Goal: Task Accomplishment & Management: Use online tool/utility

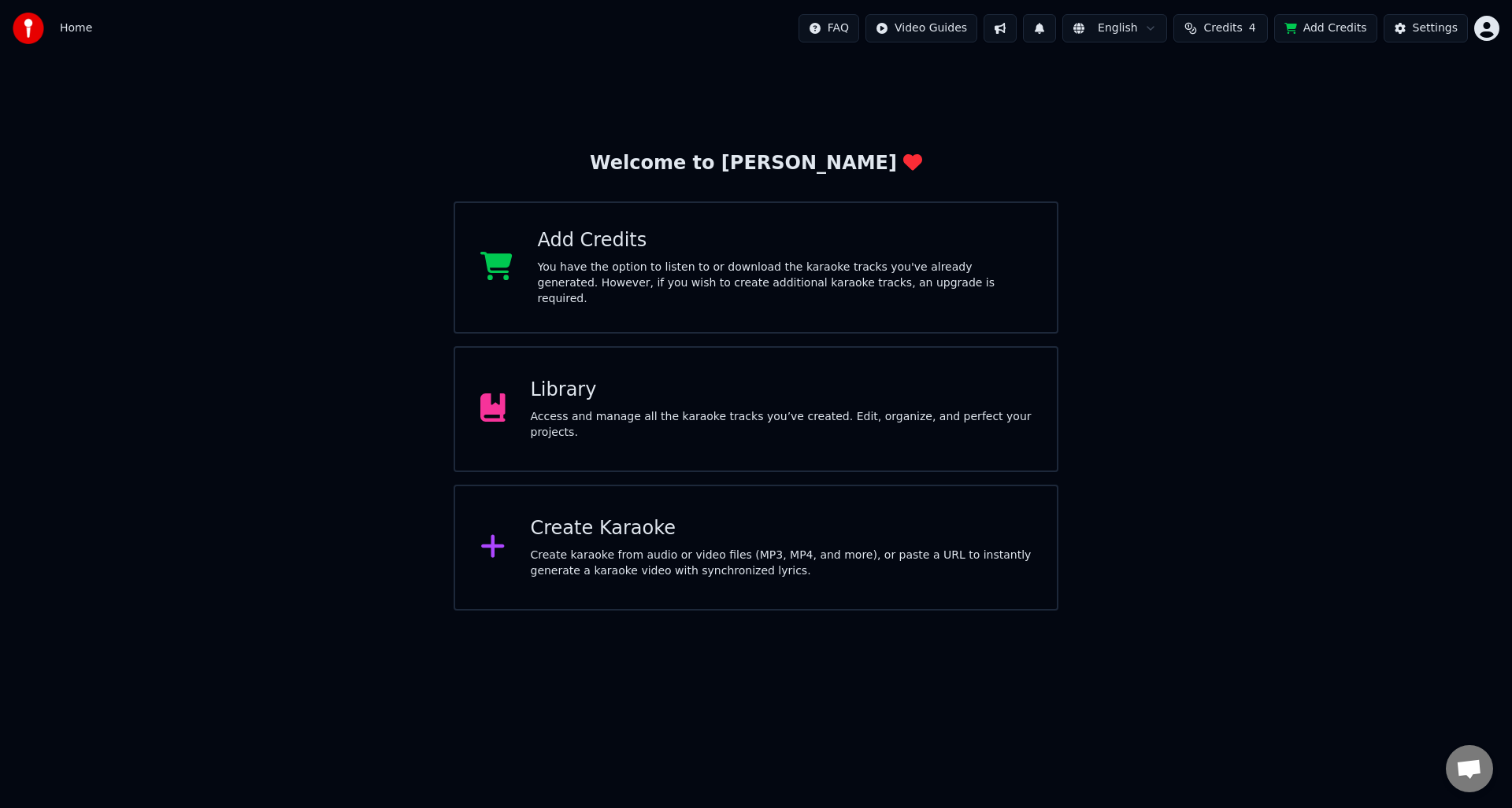
click at [870, 426] on div "Access and manage all the karaoke tracks you’ve created. Edit, organize, and pe…" at bounding box center [781, 424] width 502 height 32
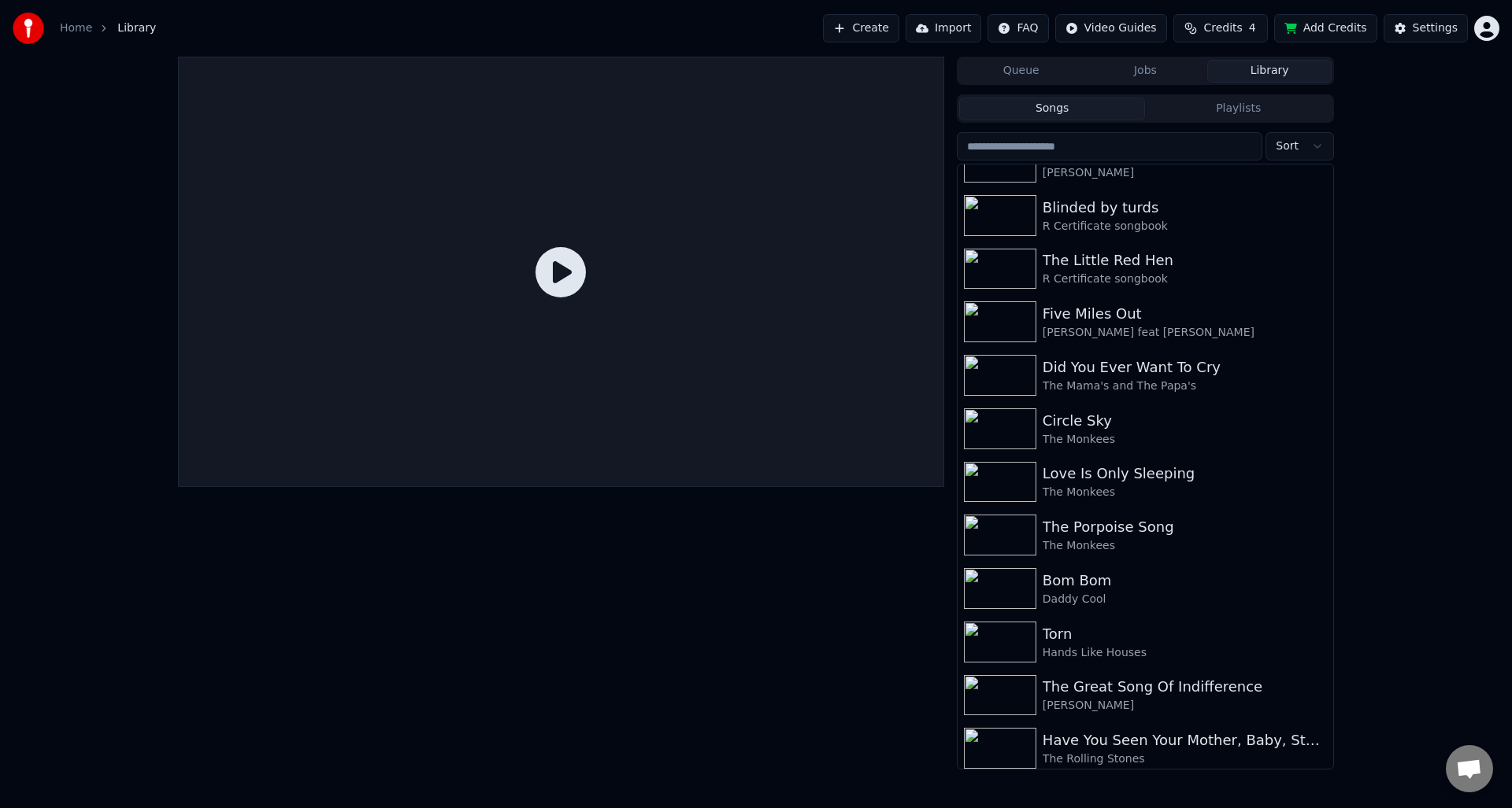
scroll to position [5038, 0]
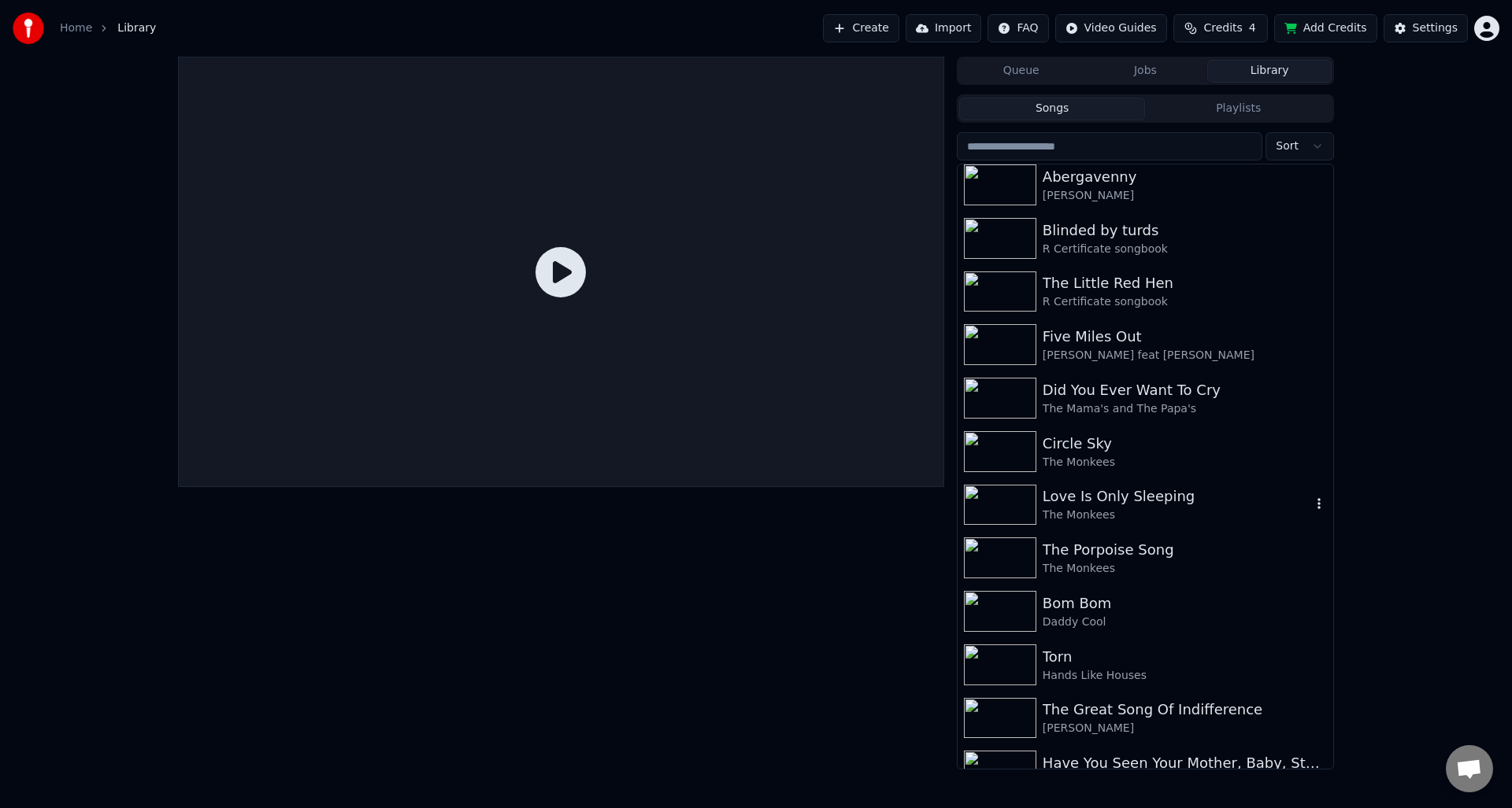
click at [1180, 508] on div "The Monkees" at bounding box center [1177, 515] width 269 height 15
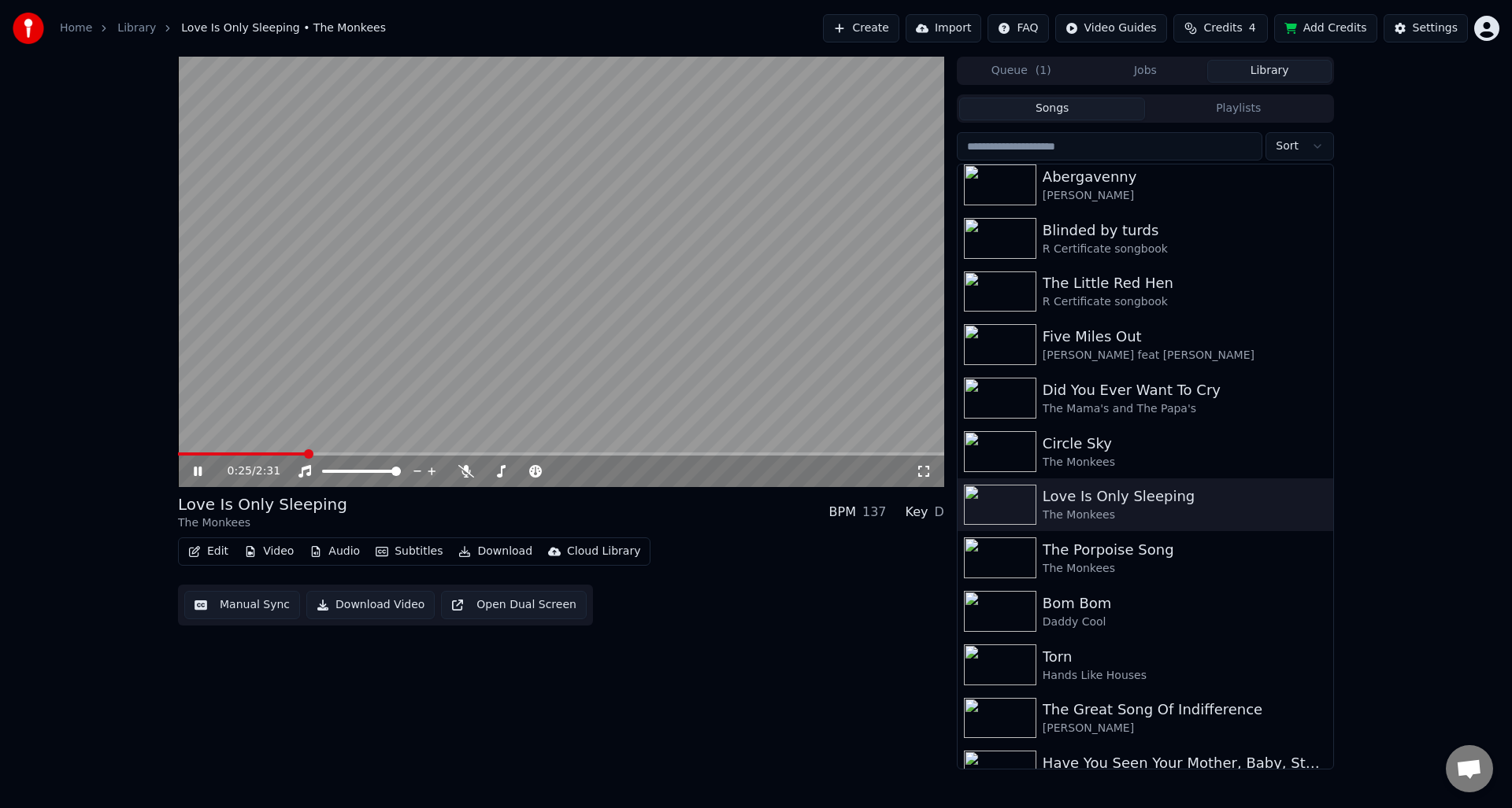
click at [198, 468] on icon at bounding box center [208, 471] width 37 height 13
click at [248, 602] on button "Manual Sync" at bounding box center [241, 604] width 115 height 28
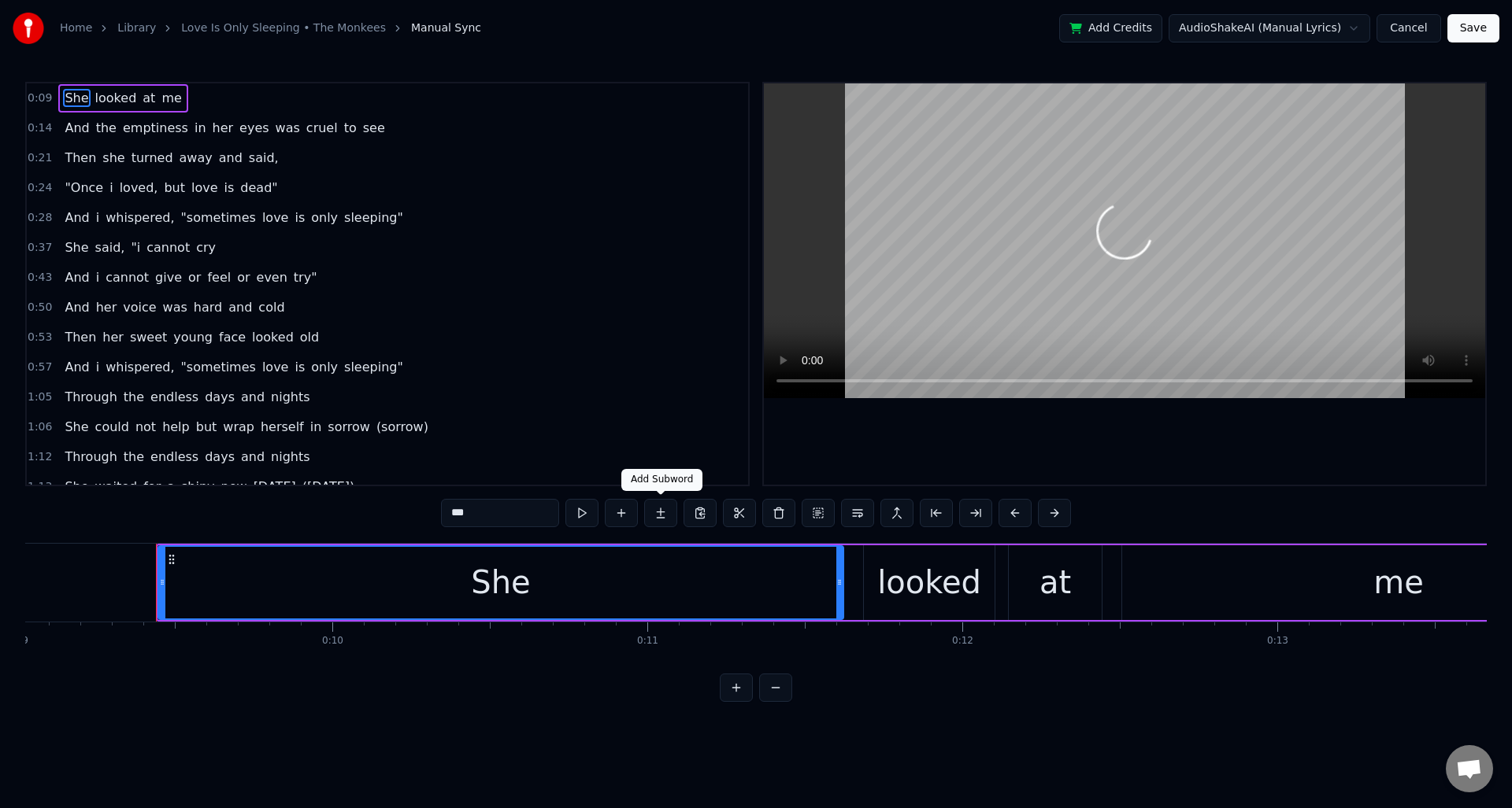
scroll to position [0, 2894]
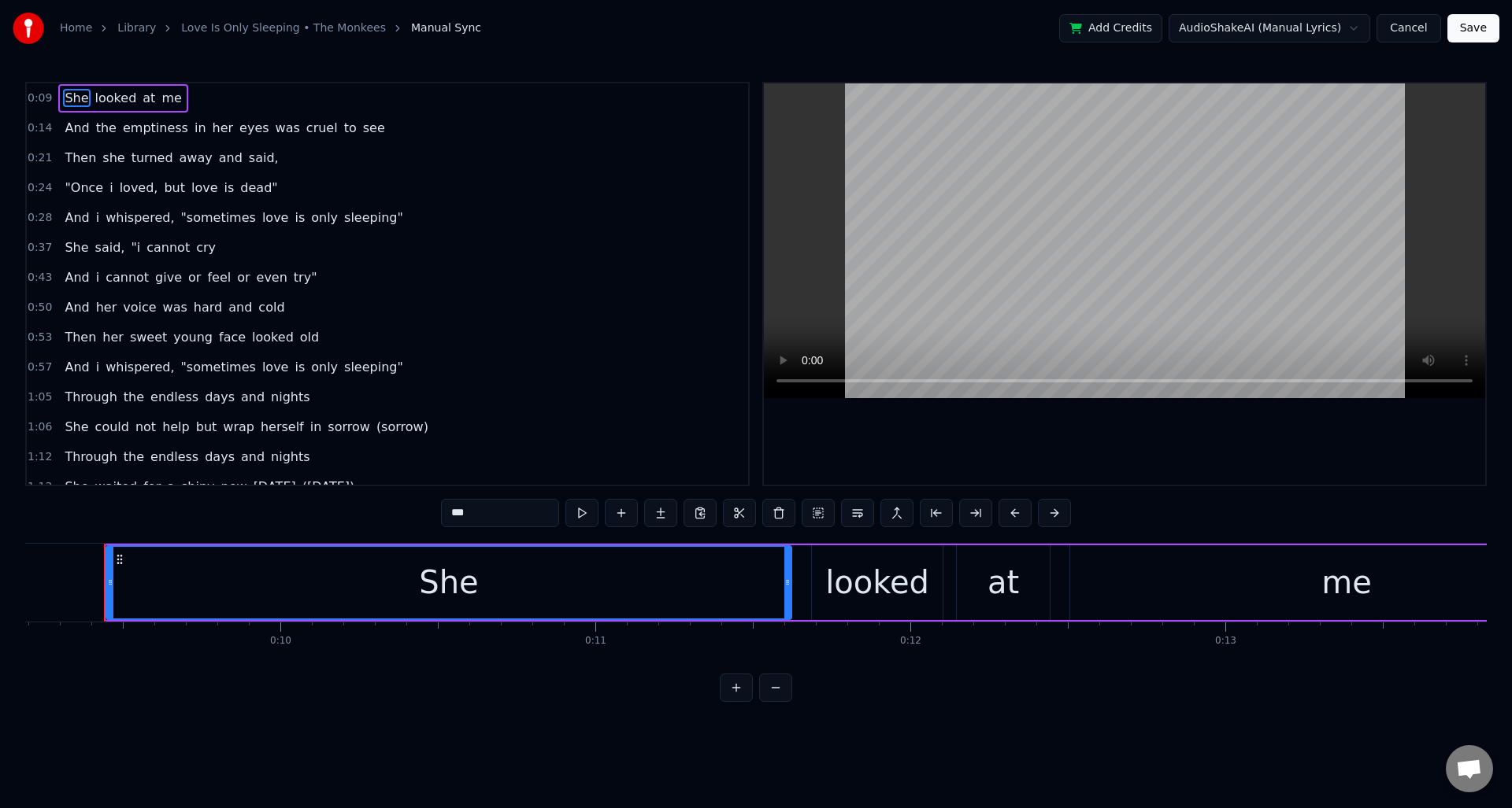
click at [108, 185] on span "i" at bounding box center [111, 187] width 6 height 18
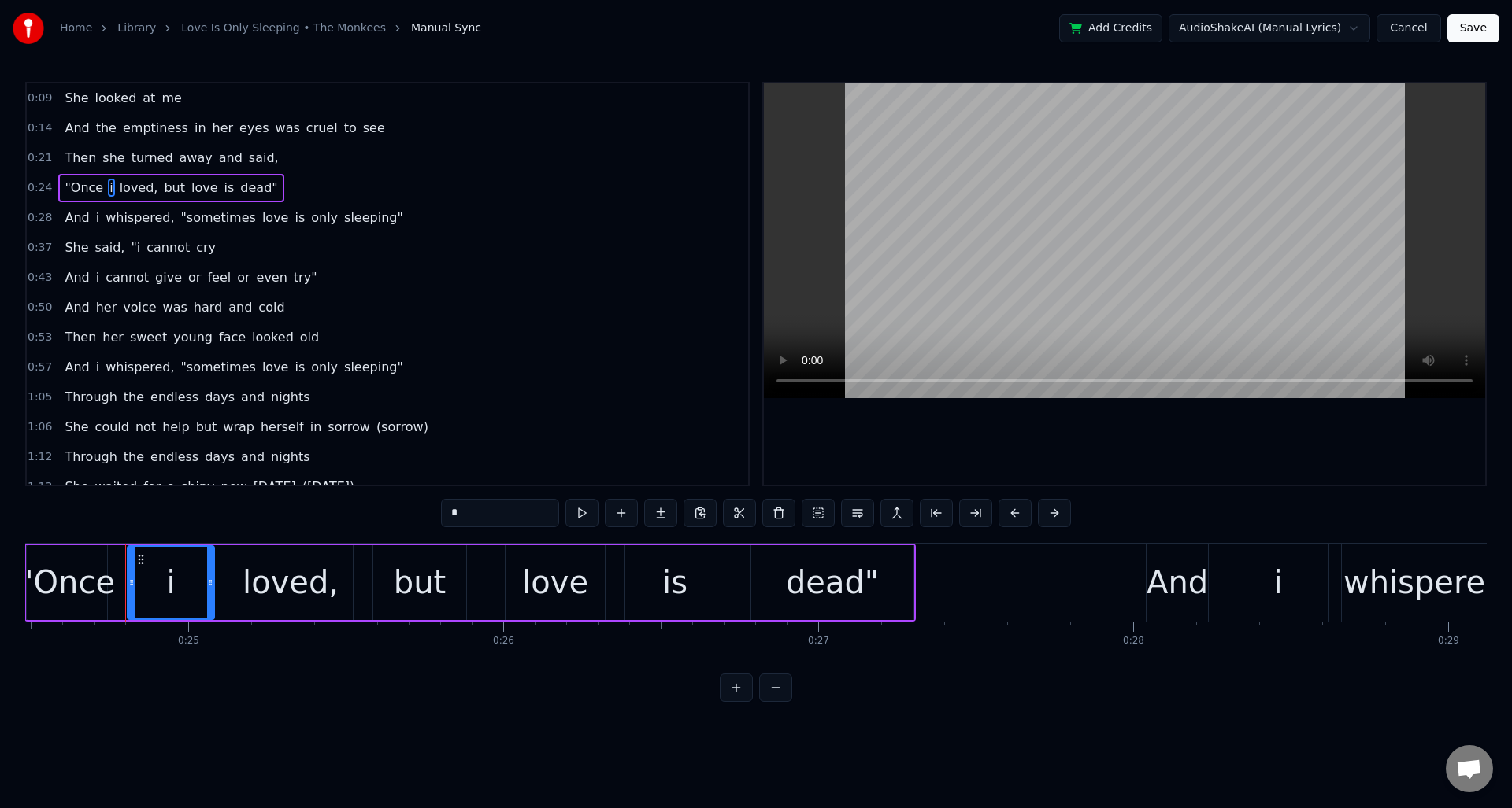
scroll to position [0, 7732]
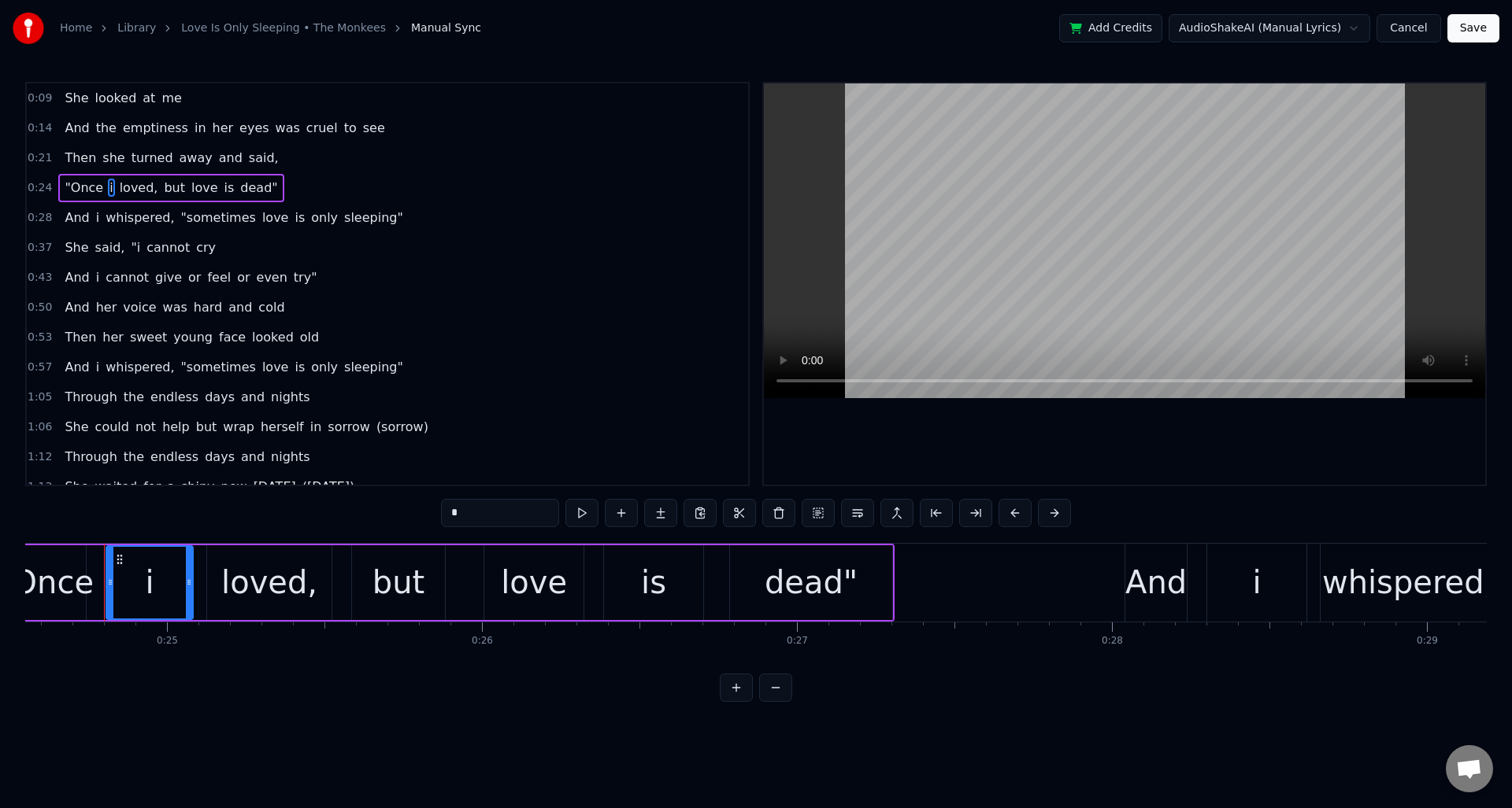
click at [163, 585] on div "i" at bounding box center [150, 583] width 85 height 72
drag, startPoint x: 478, startPoint y: 511, endPoint x: 432, endPoint y: 509, distance: 46.0
click at [432, 509] on div "0:09 She looked at me 0:14 And the emptiness in her eyes was cruel to see 0:21 …" at bounding box center [756, 392] width 1462 height 621
click at [1260, 586] on div "i" at bounding box center [1257, 583] width 99 height 78
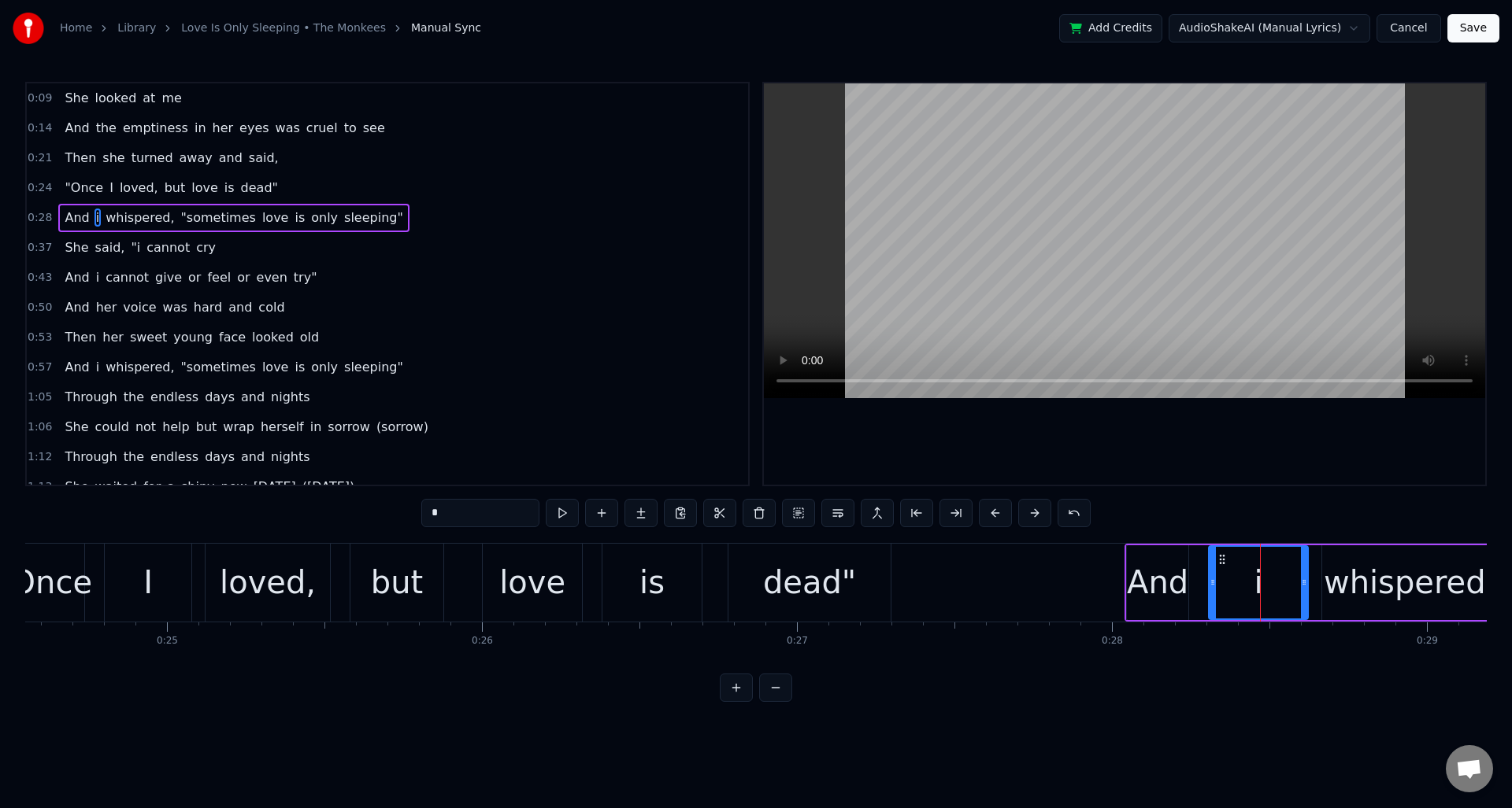
drag, startPoint x: 443, startPoint y: 515, endPoint x: 420, endPoint y: 514, distance: 23.0
click at [420, 514] on div "0:09 She looked at me 0:14 And the emptiness in her eyes was cruel to see 0:21 …" at bounding box center [756, 392] width 1462 height 621
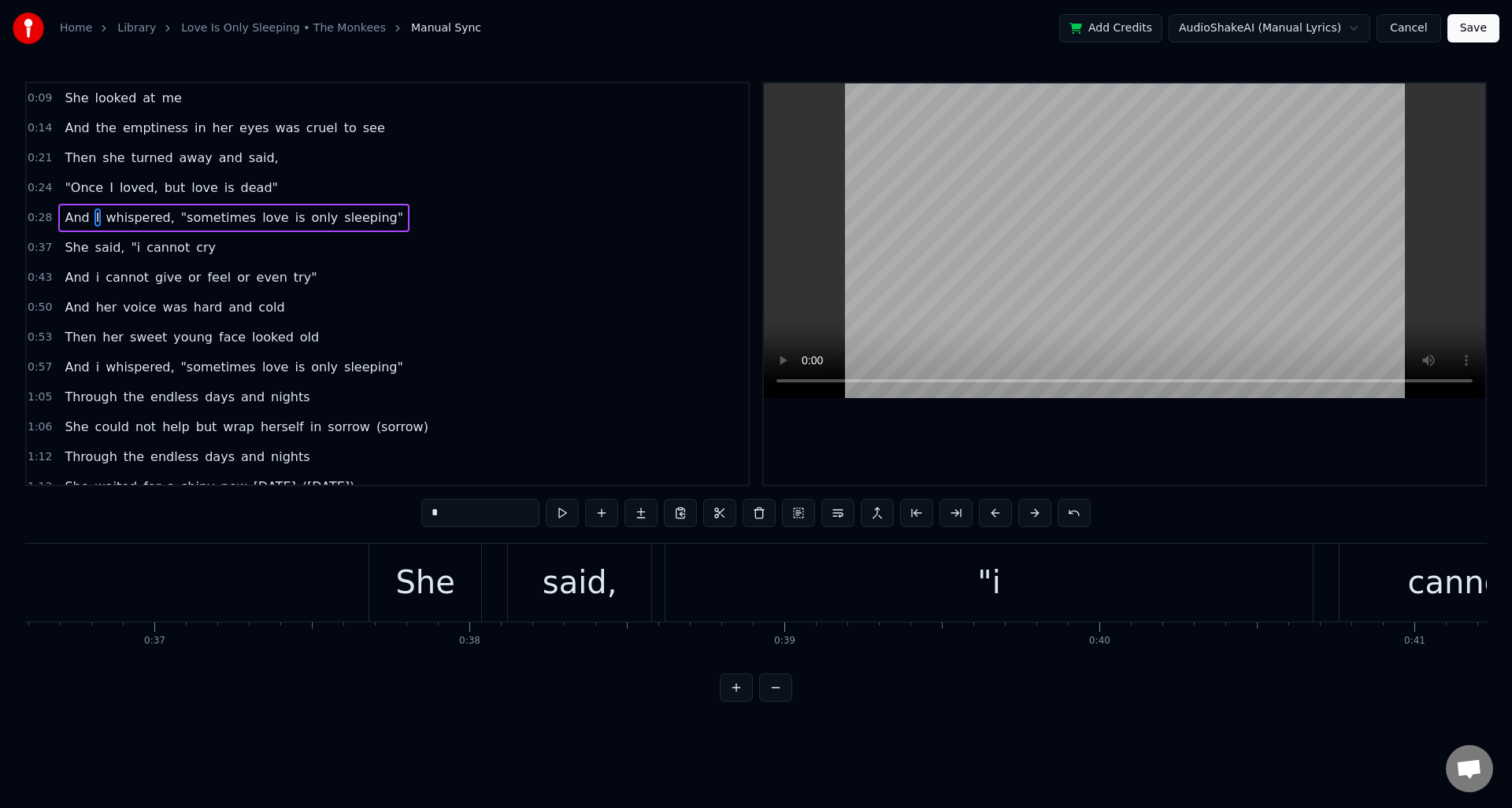
scroll to position [0, 11627]
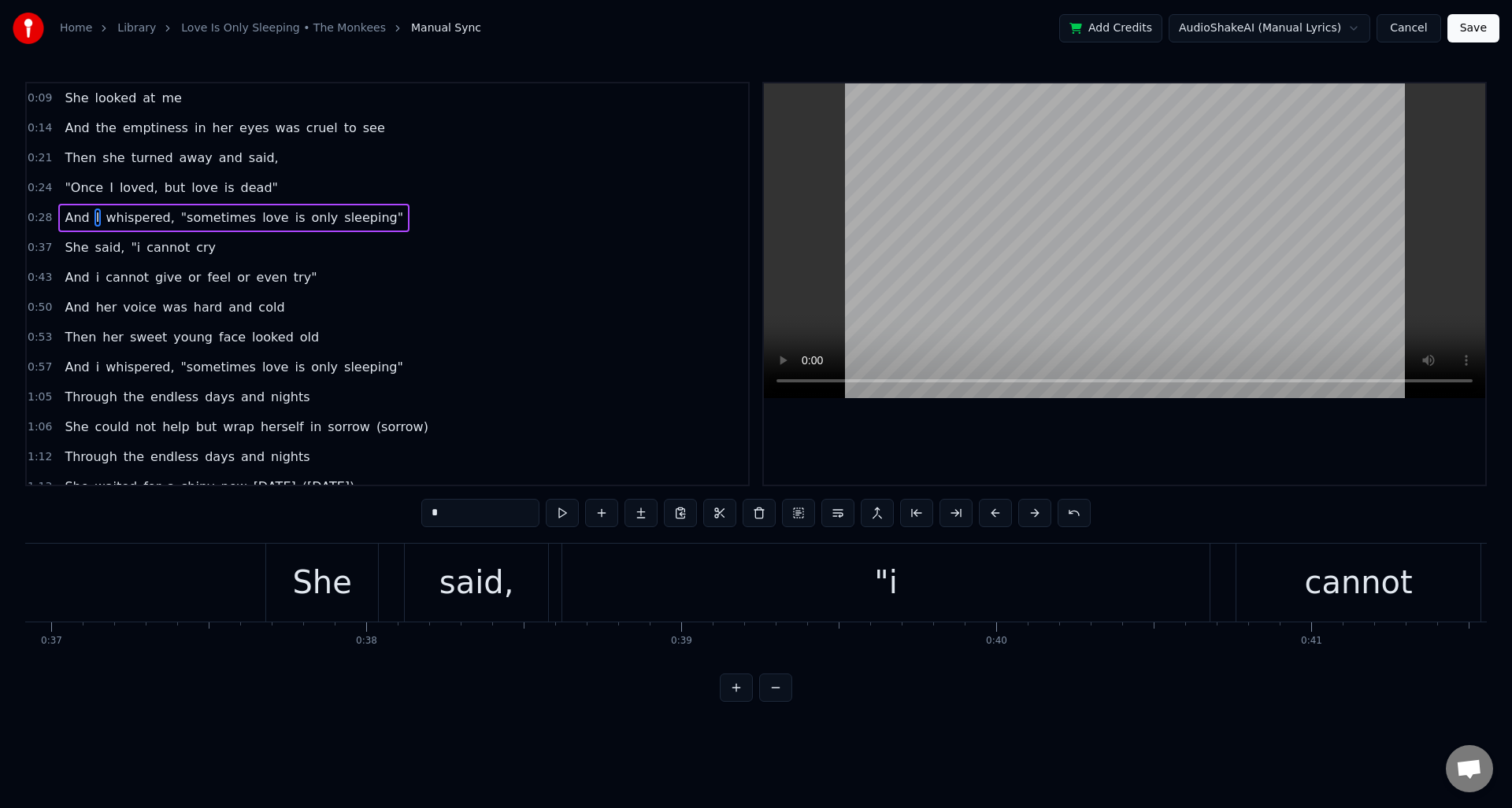
click at [897, 584] on div ""i" at bounding box center [886, 583] width 647 height 78
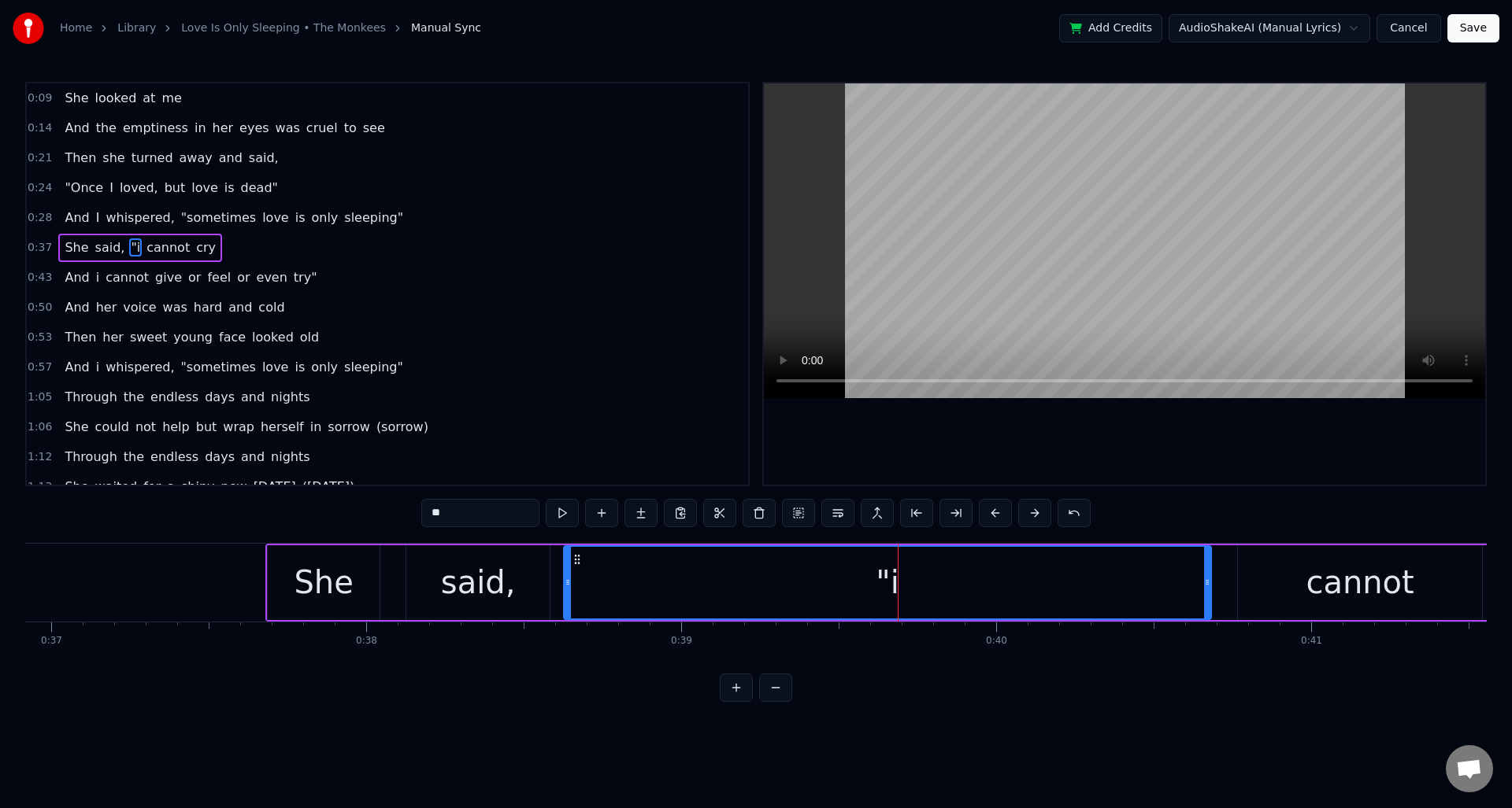
click at [440, 517] on input "**" at bounding box center [480, 513] width 118 height 28
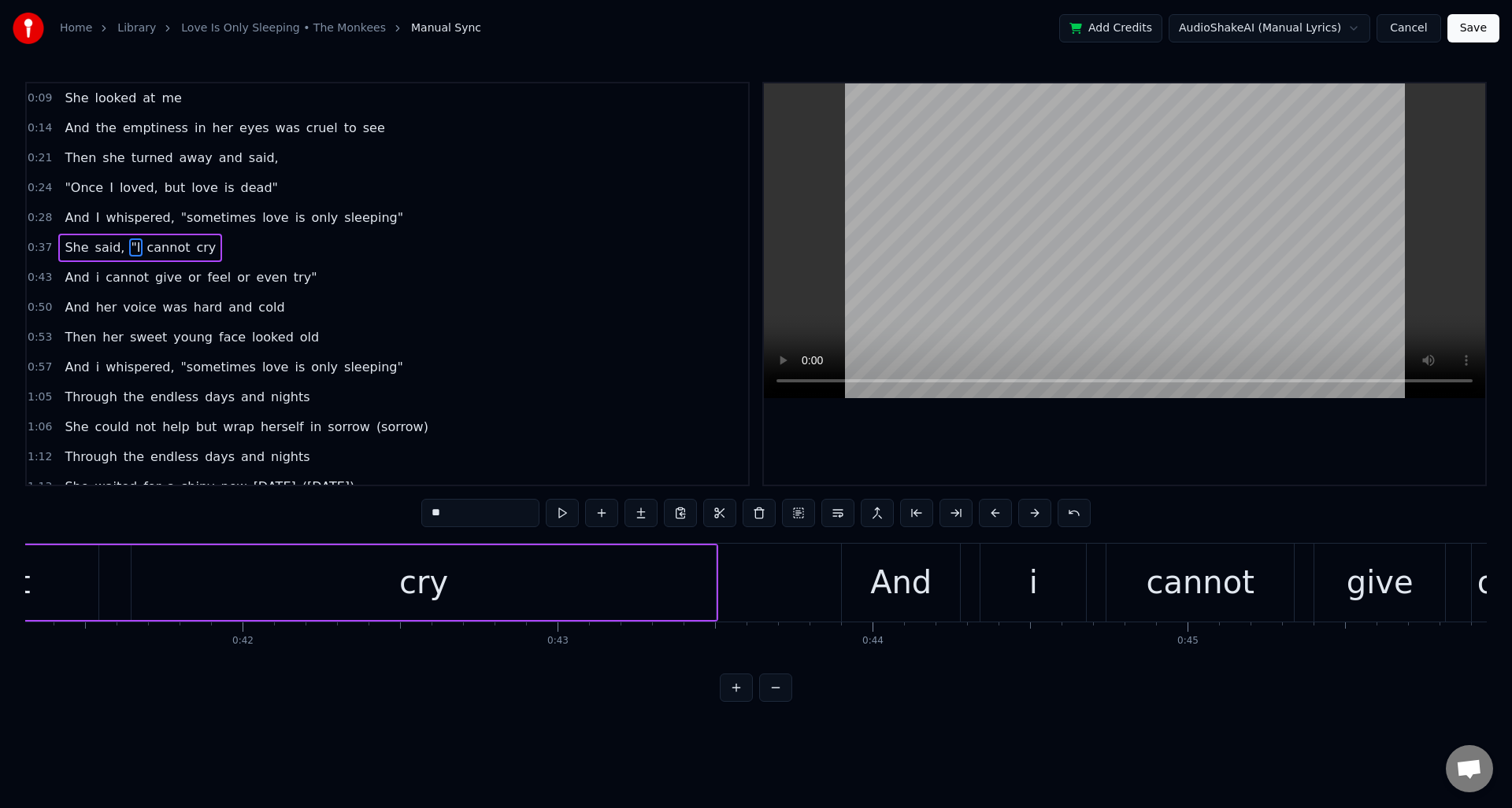
scroll to position [0, 13191]
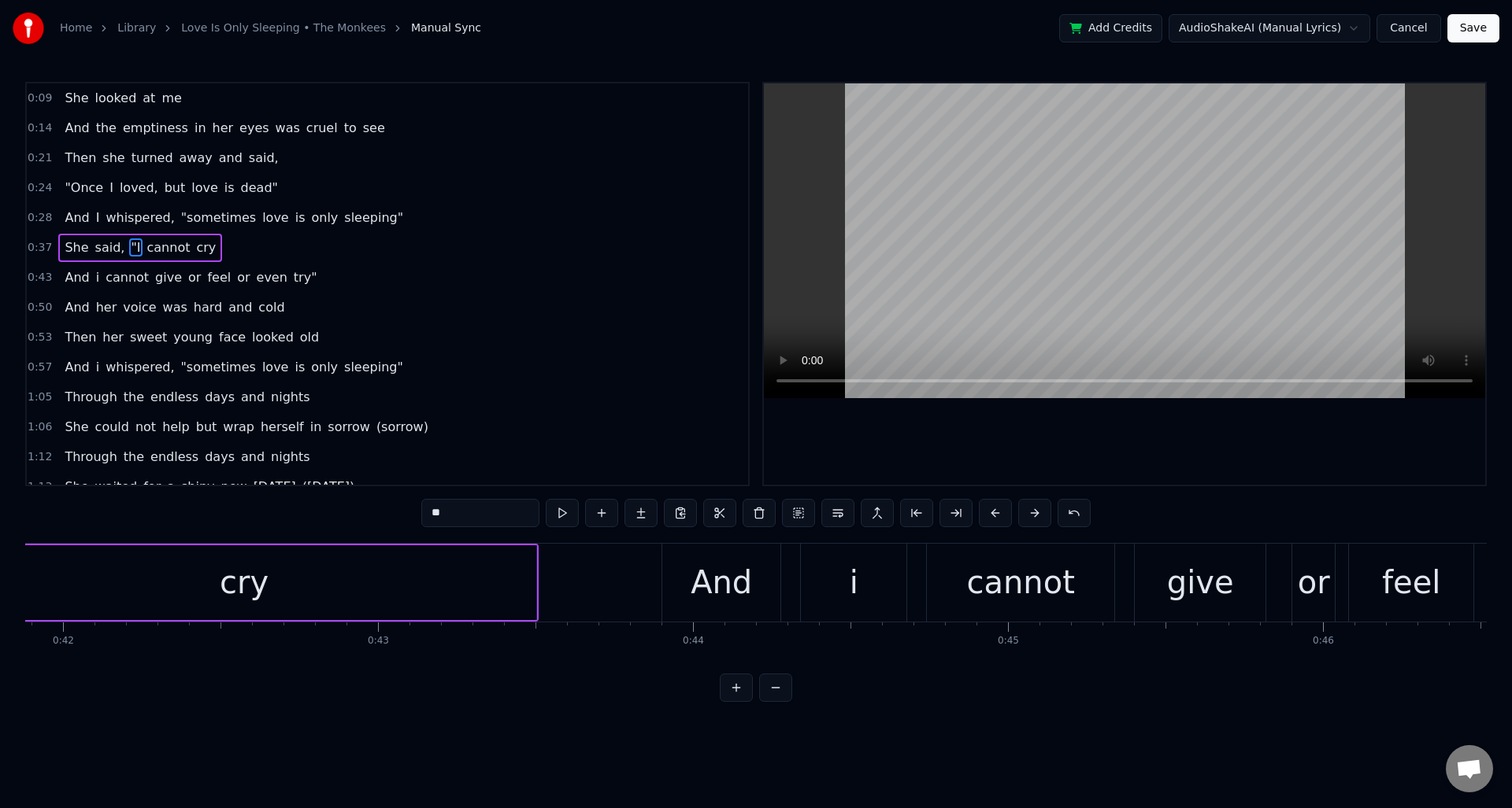
click at [853, 586] on div "i" at bounding box center [854, 582] width 9 height 47
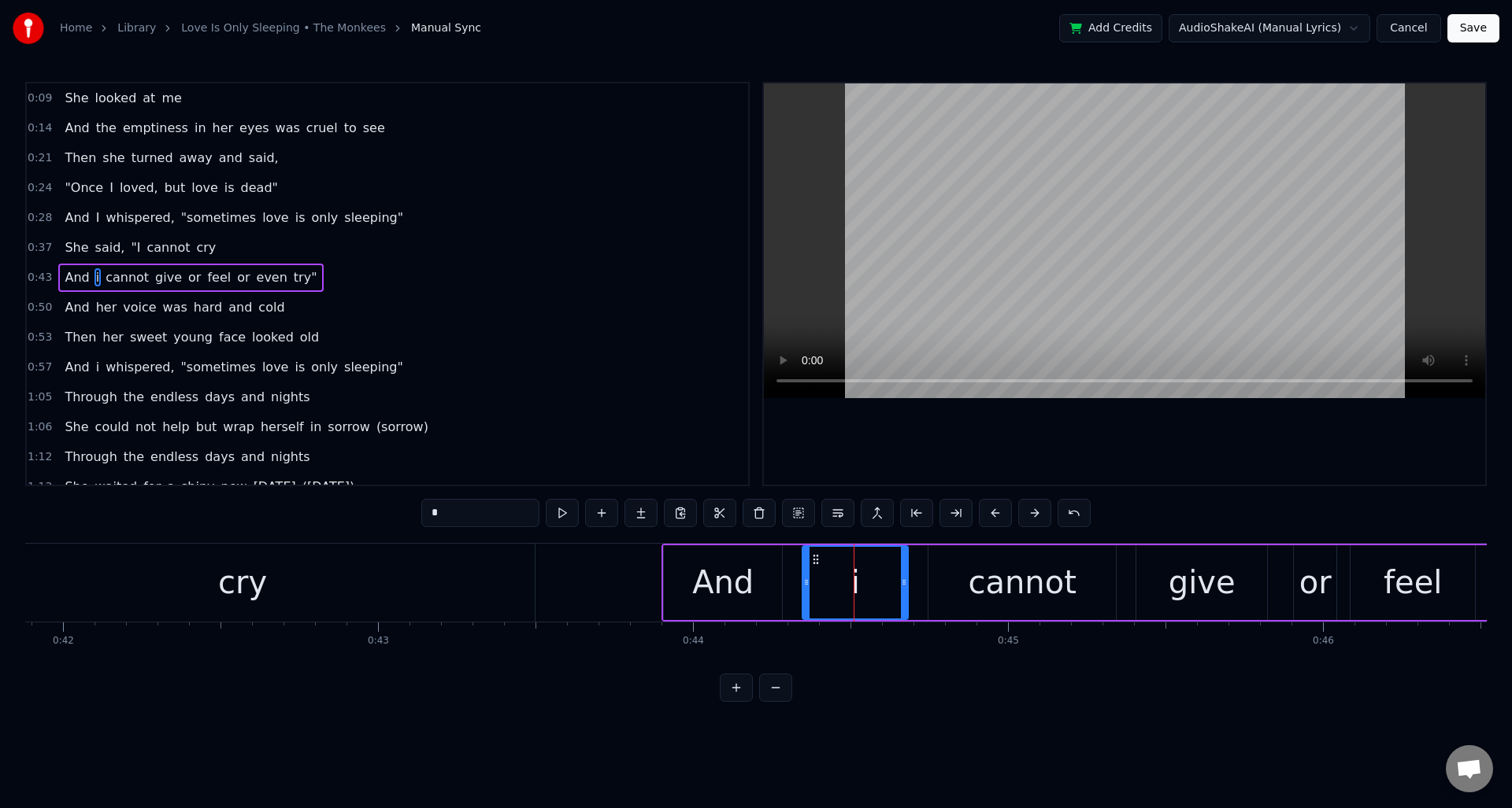
drag, startPoint x: 509, startPoint y: 522, endPoint x: 420, endPoint y: 512, distance: 89.6
click at [420, 512] on div "0:09 She looked at me 0:14 And the emptiness in her eyes was cruel to see 0:21 …" at bounding box center [756, 392] width 1462 height 621
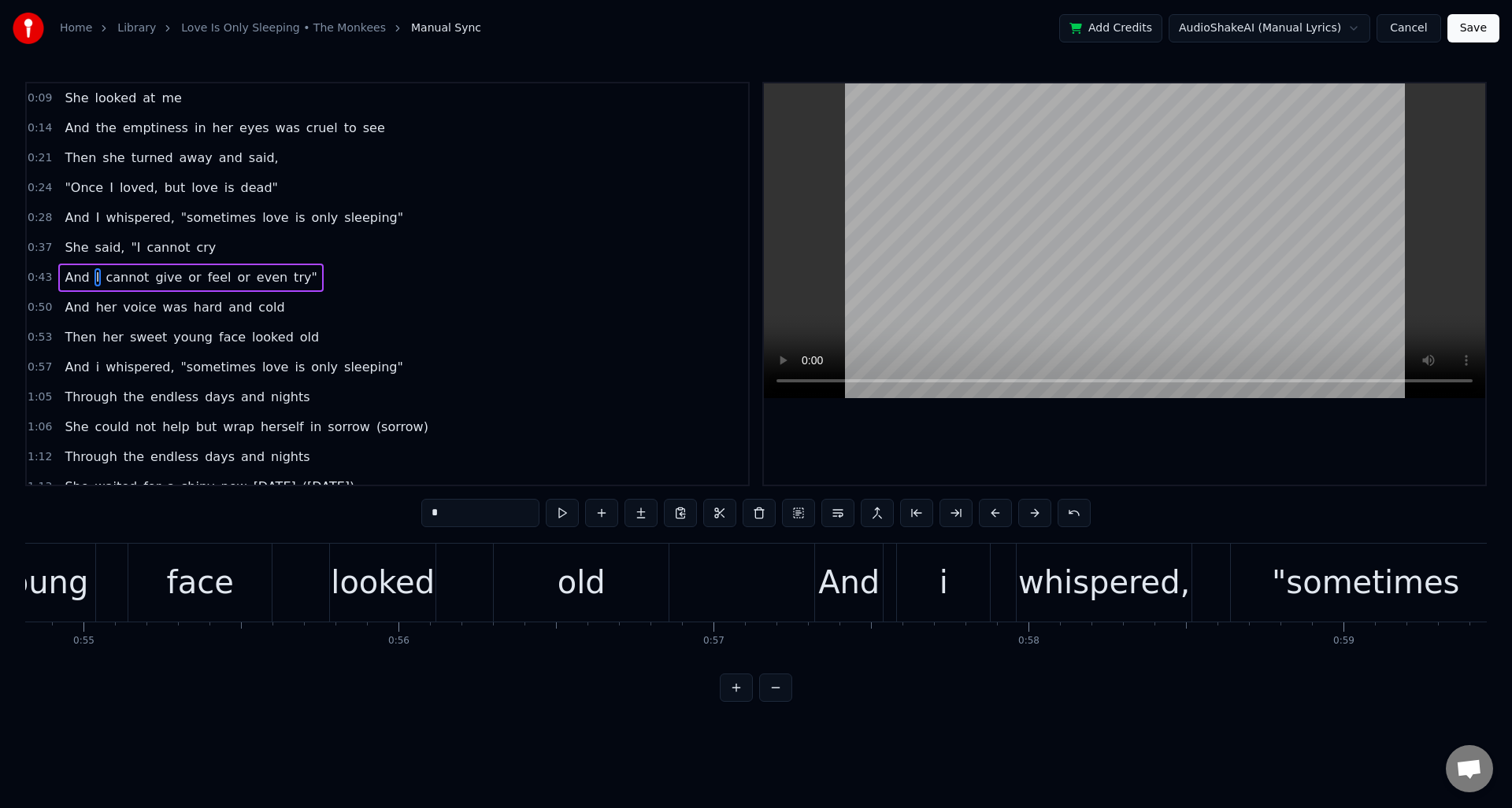
scroll to position [0, 17290]
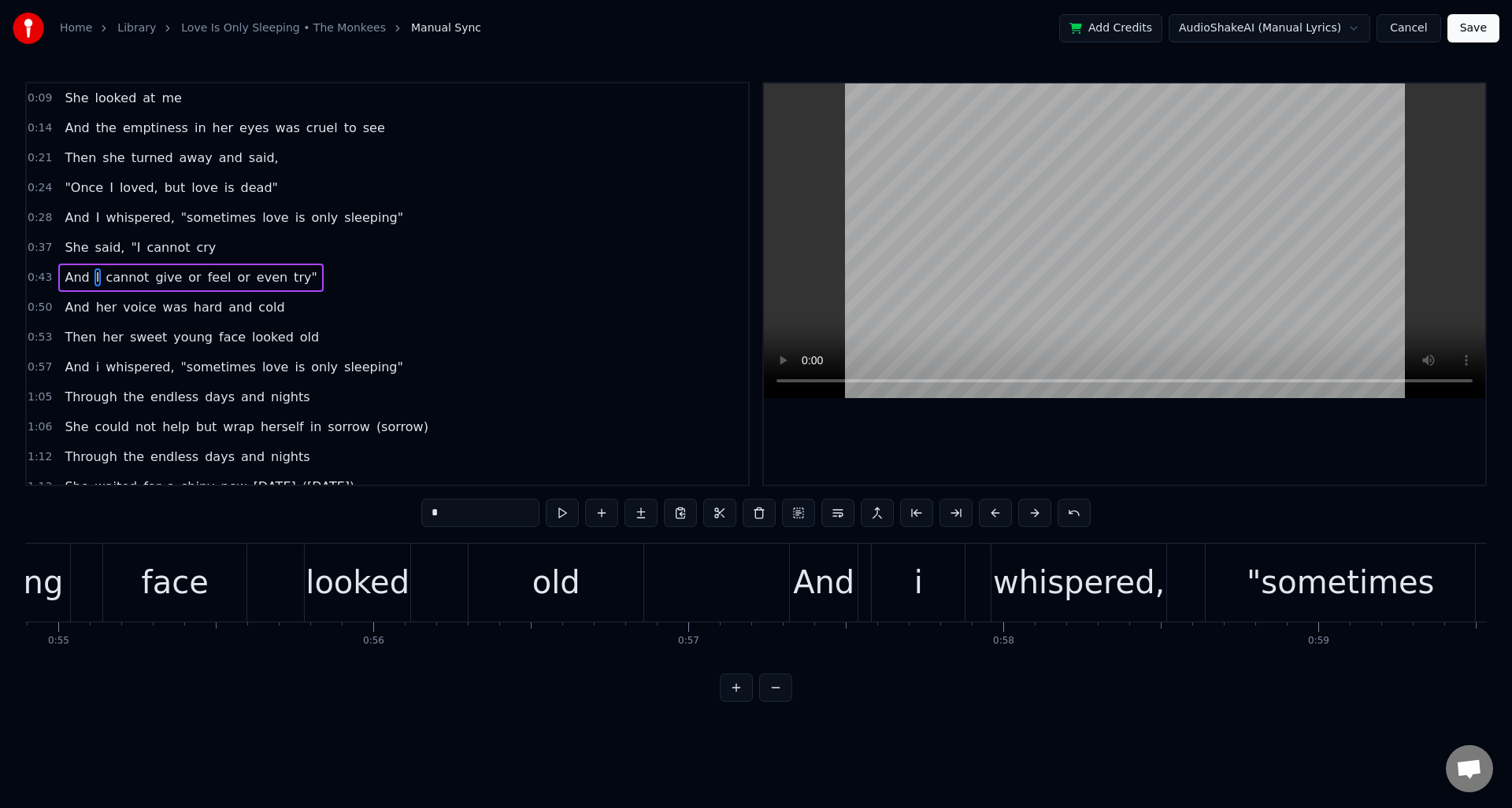
click at [921, 588] on div "i" at bounding box center [919, 582] width 9 height 47
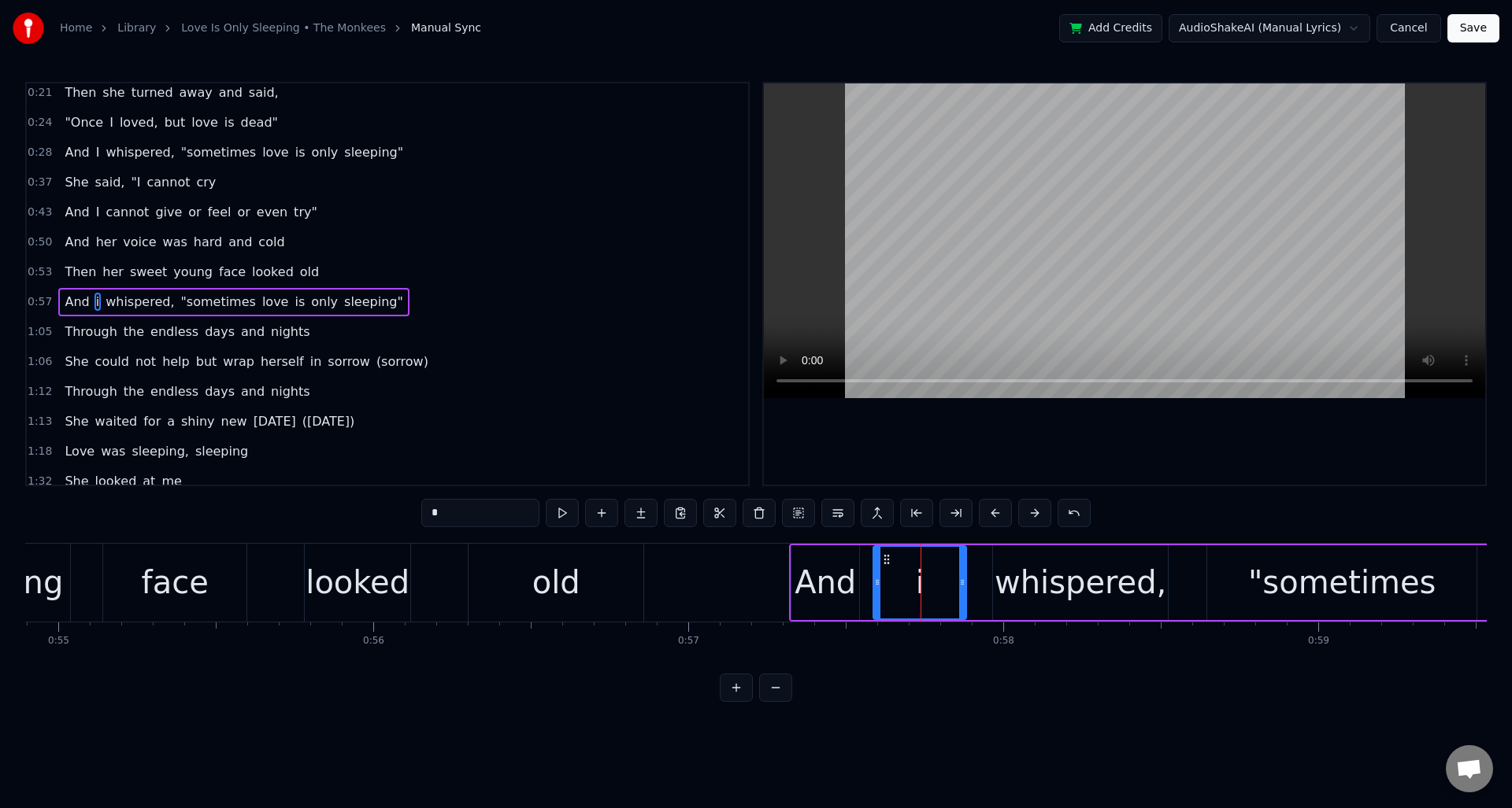
scroll to position [84, 0]
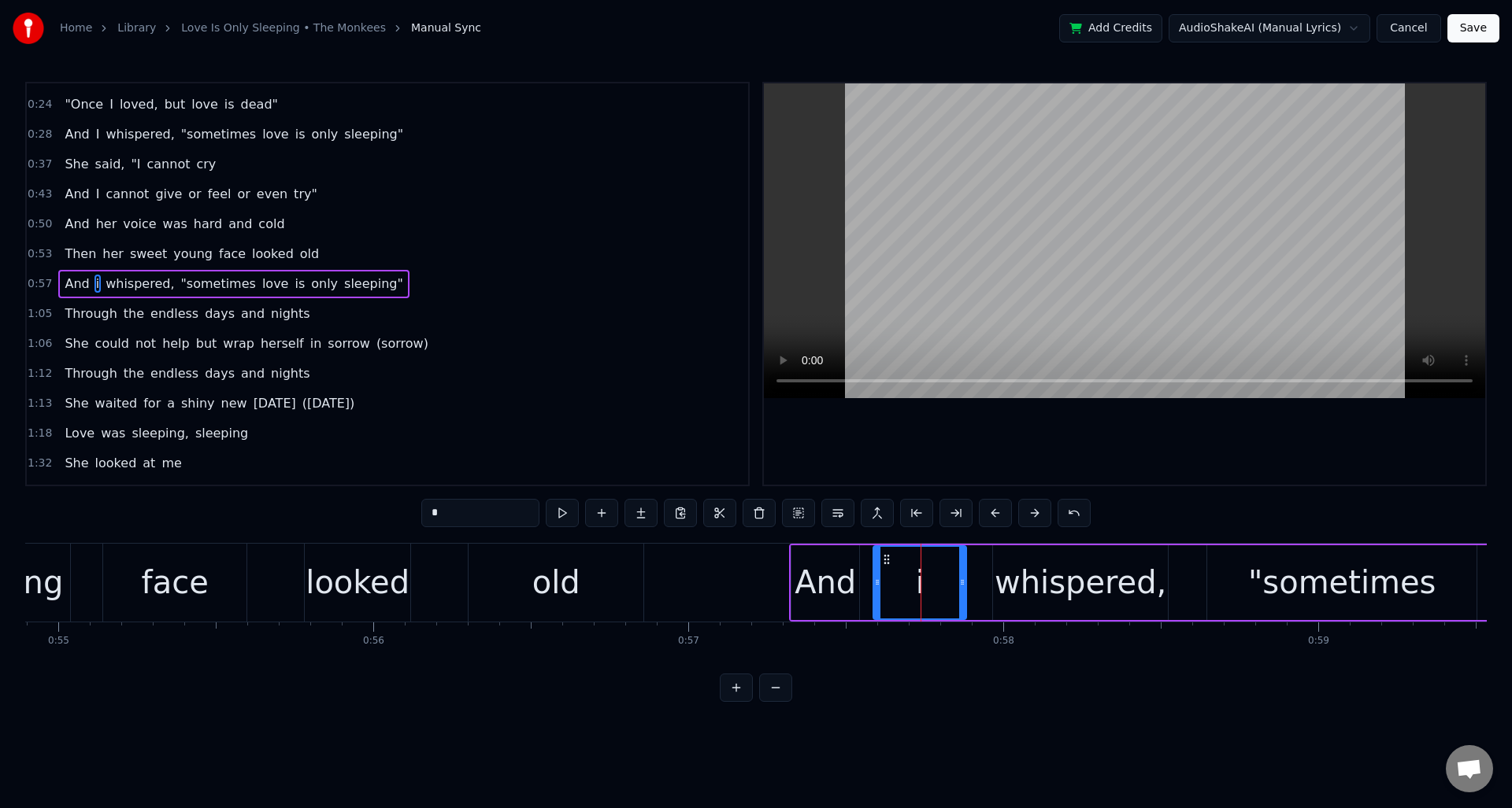
drag, startPoint x: 478, startPoint y: 513, endPoint x: 411, endPoint y: 517, distance: 67.1
click at [411, 517] on div "0:09 She looked at me 0:14 And the emptiness in her eyes was cruel to see 0:21 …" at bounding box center [756, 392] width 1462 height 621
type input "*"
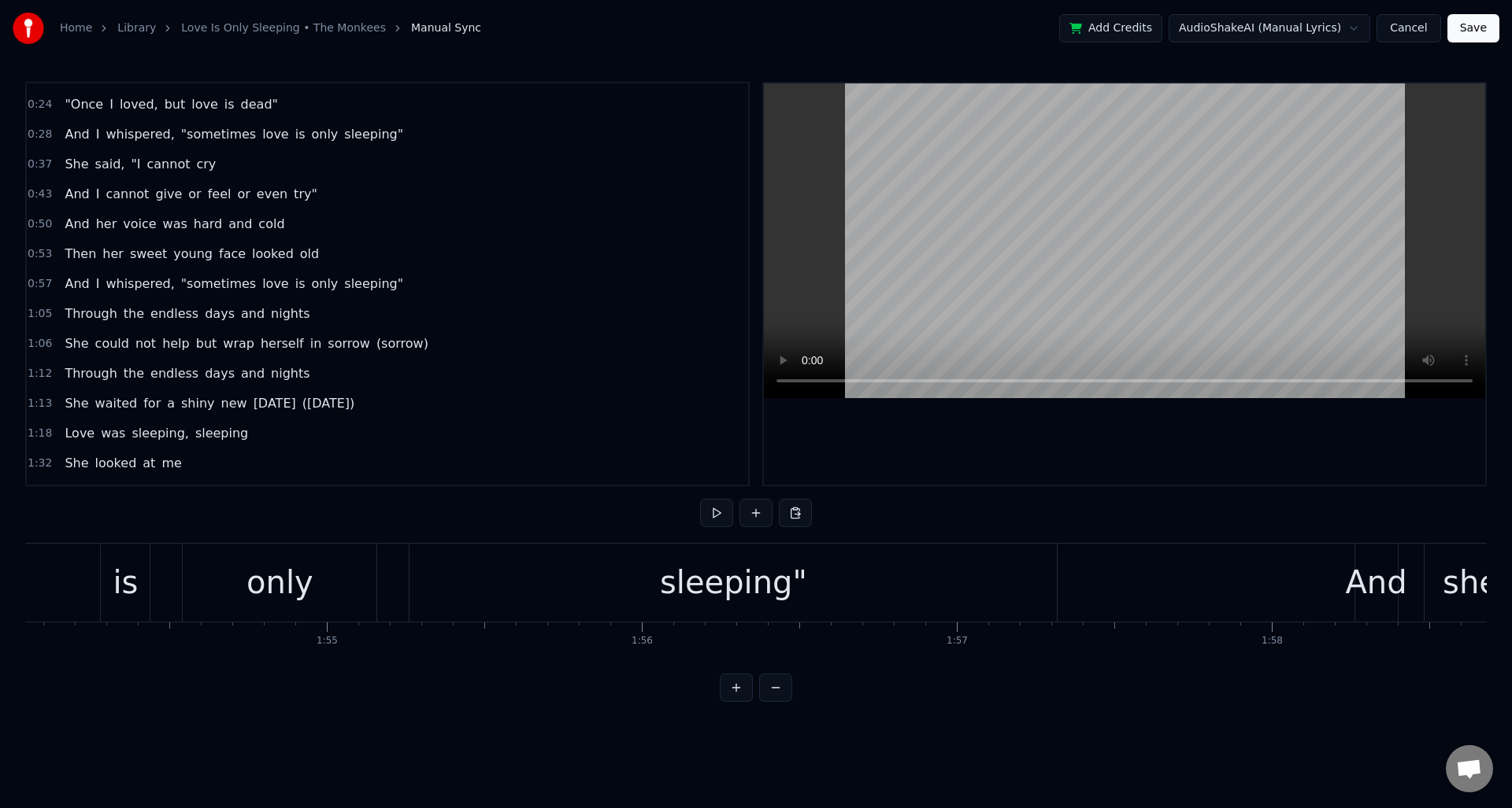
scroll to position [0, 35099]
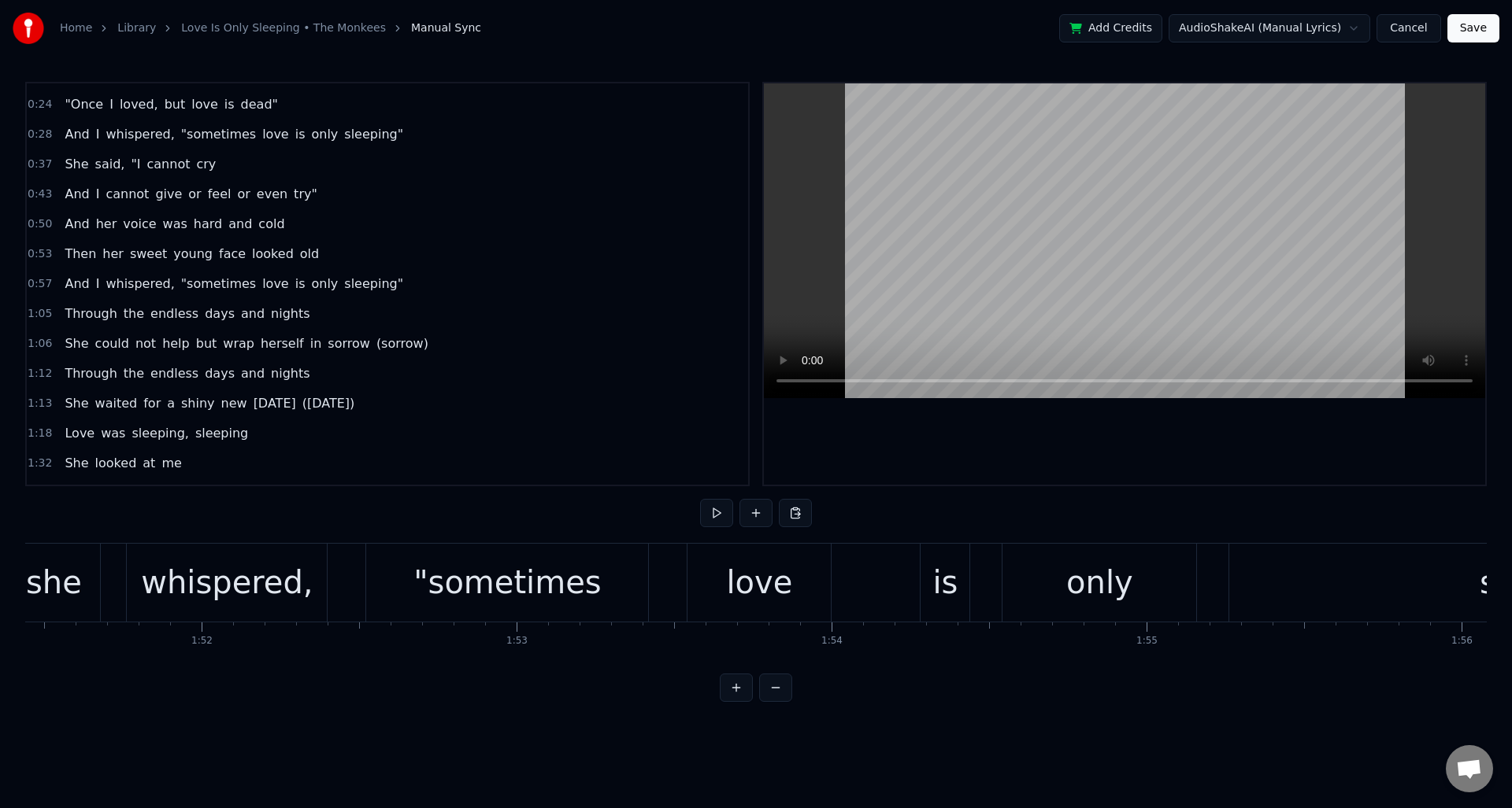
click at [1470, 30] on button "Save" at bounding box center [1473, 28] width 52 height 28
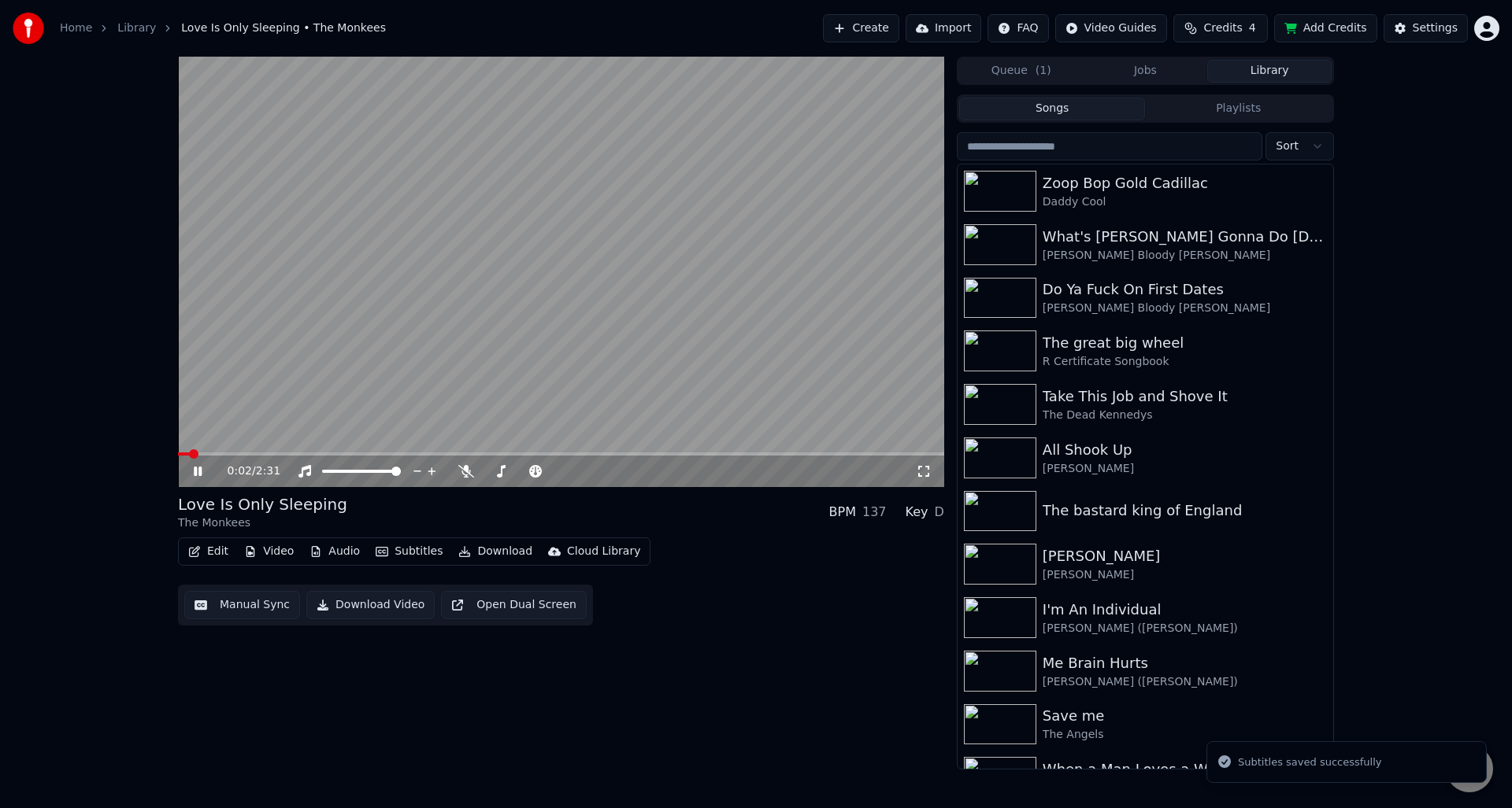
drag, startPoint x: 192, startPoint y: 470, endPoint x: 199, endPoint y: 477, distance: 9.9
click at [192, 470] on icon at bounding box center [208, 471] width 37 height 13
click at [366, 604] on button "Download Video" at bounding box center [370, 604] width 128 height 28
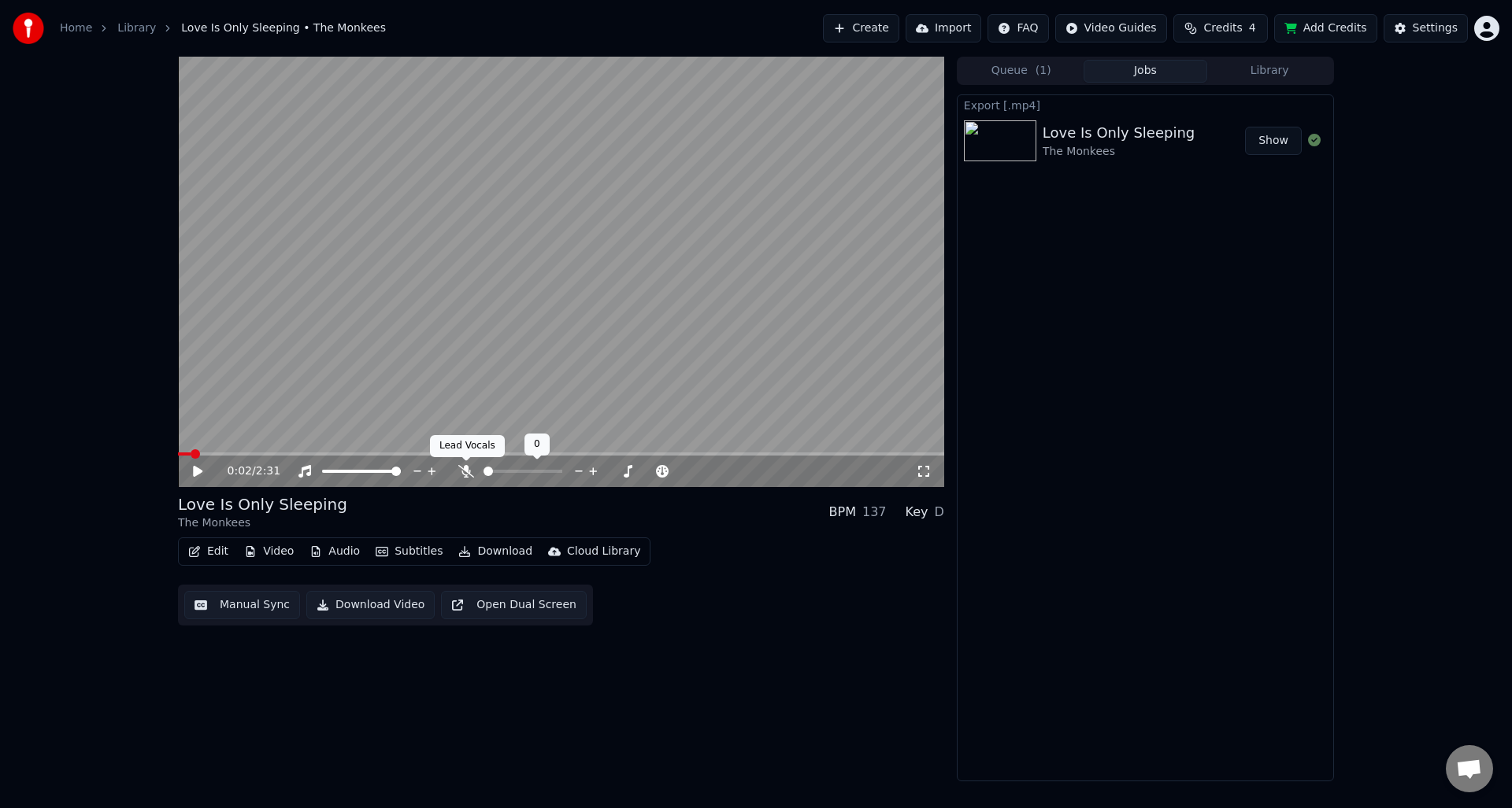
click at [465, 471] on icon at bounding box center [466, 471] width 15 height 13
click at [382, 607] on button "Download Video" at bounding box center [370, 604] width 128 height 28
